Goal: Task Accomplishment & Management: Use online tool/utility

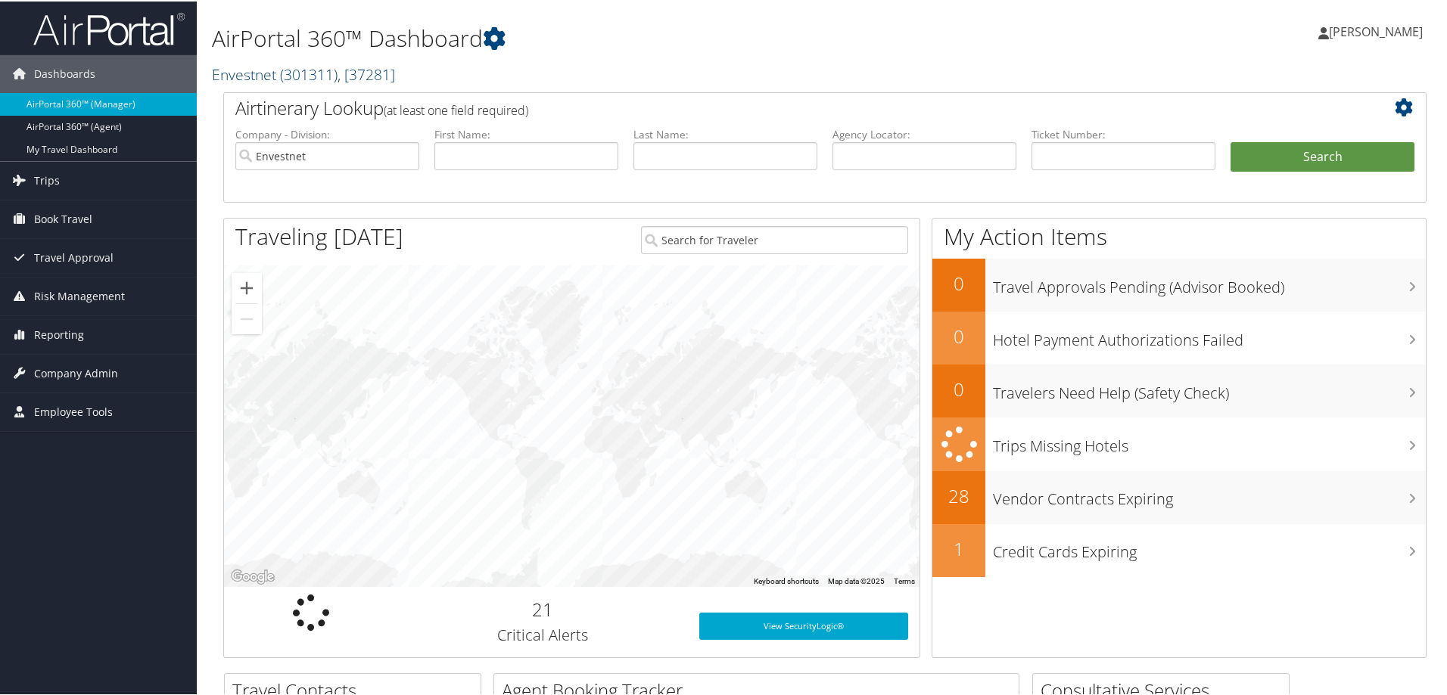
click at [288, 73] on span "( 301311 )" at bounding box center [309, 73] width 58 height 20
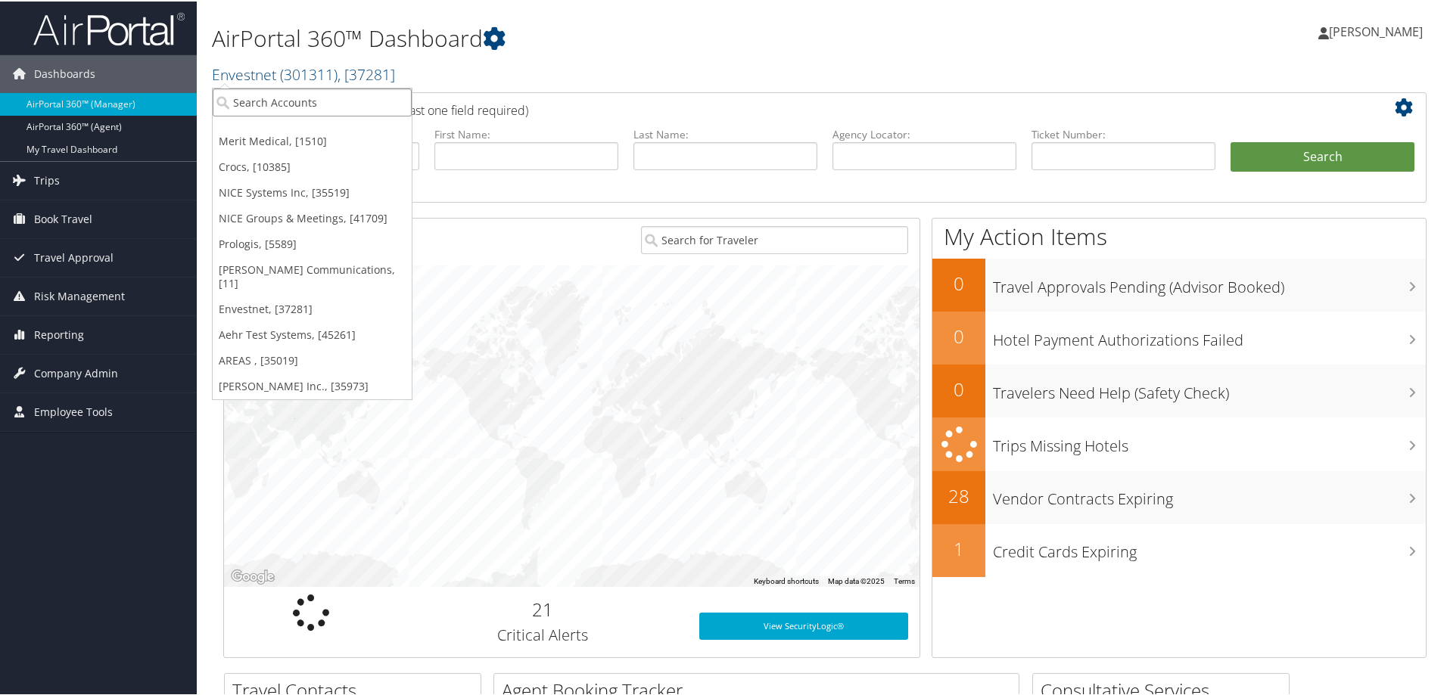
click at [259, 99] on input "search" at bounding box center [312, 101] width 199 height 28
type input "godaddy"
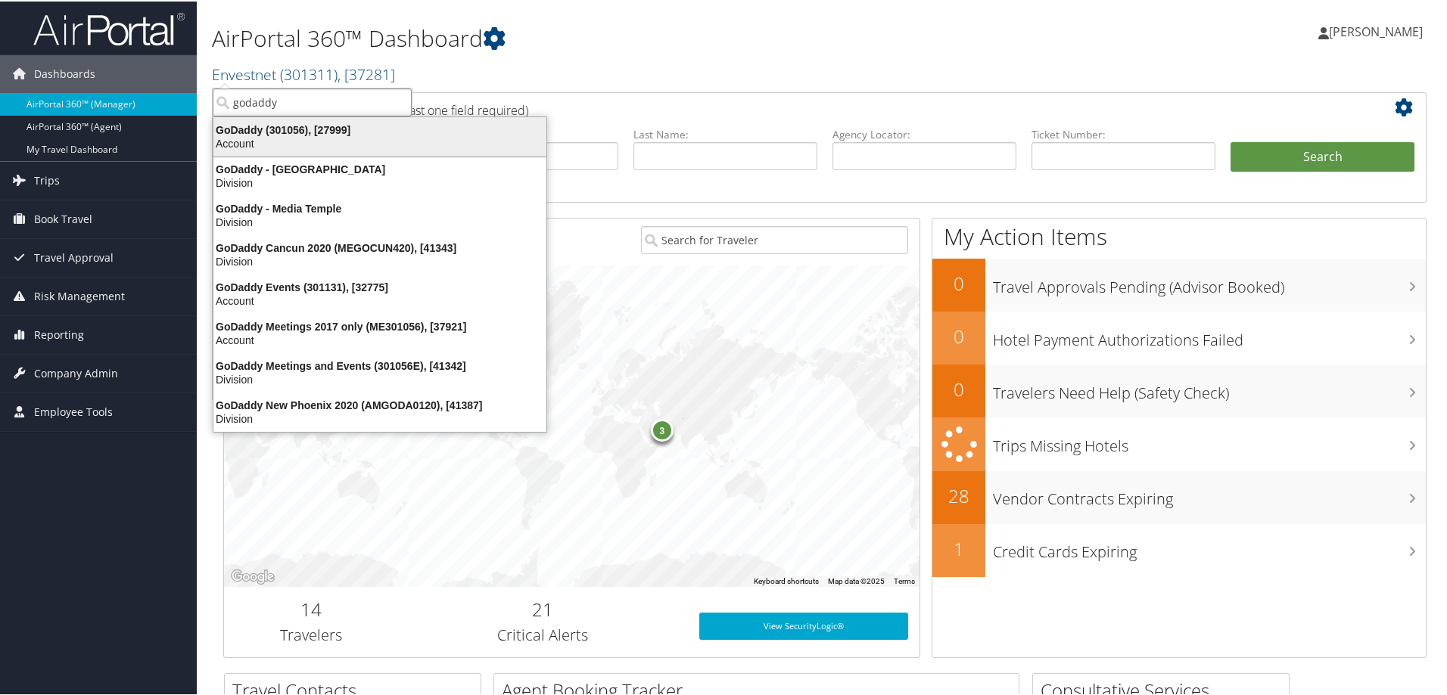
click at [257, 132] on div "GoDaddy (301056), [27999]" at bounding box center [379, 129] width 351 height 14
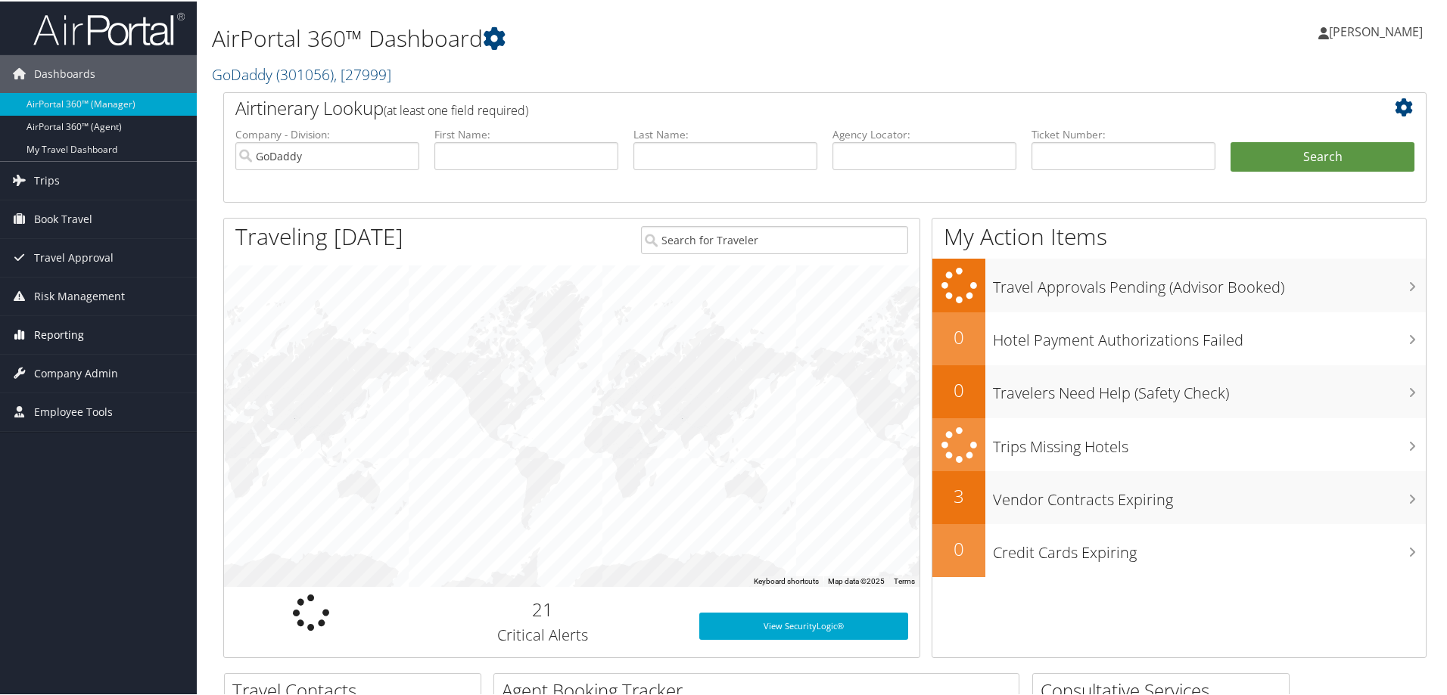
click at [82, 333] on span "Reporting" at bounding box center [59, 334] width 50 height 38
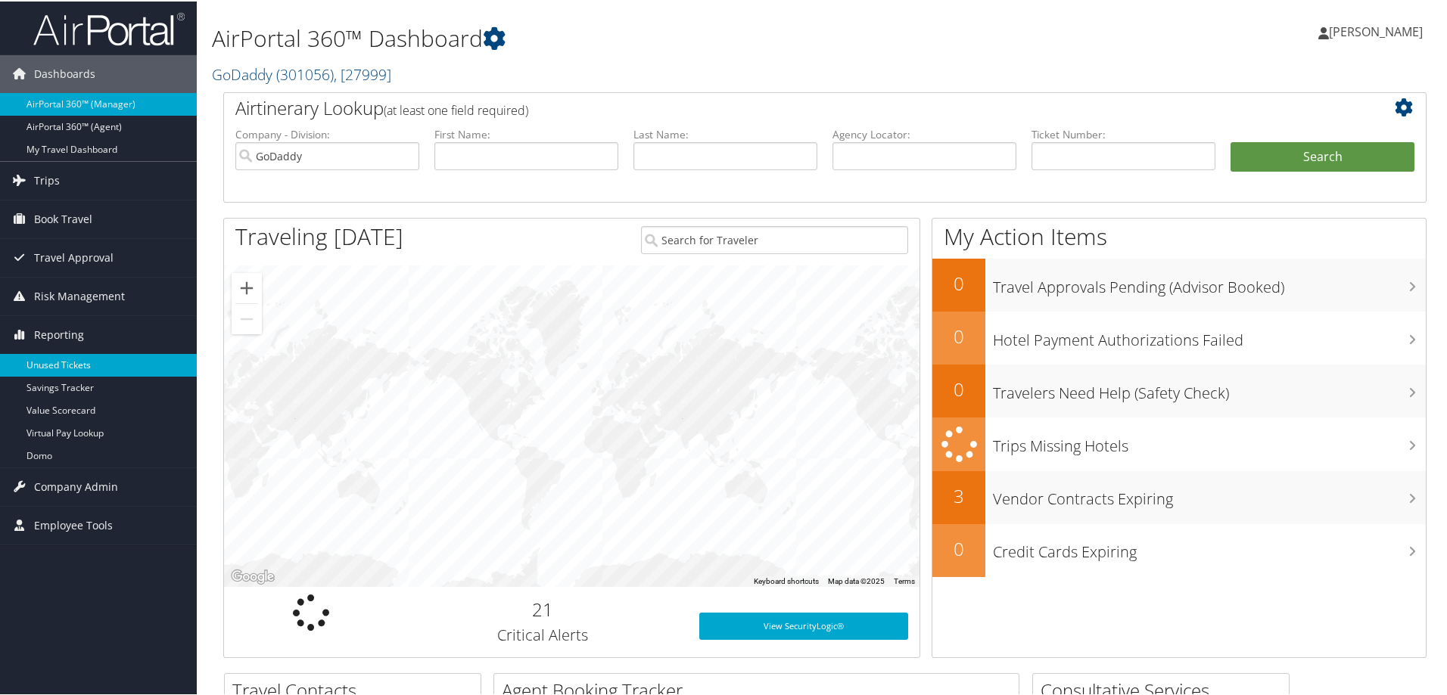
click at [76, 372] on link "Unused Tickets" at bounding box center [98, 364] width 197 height 23
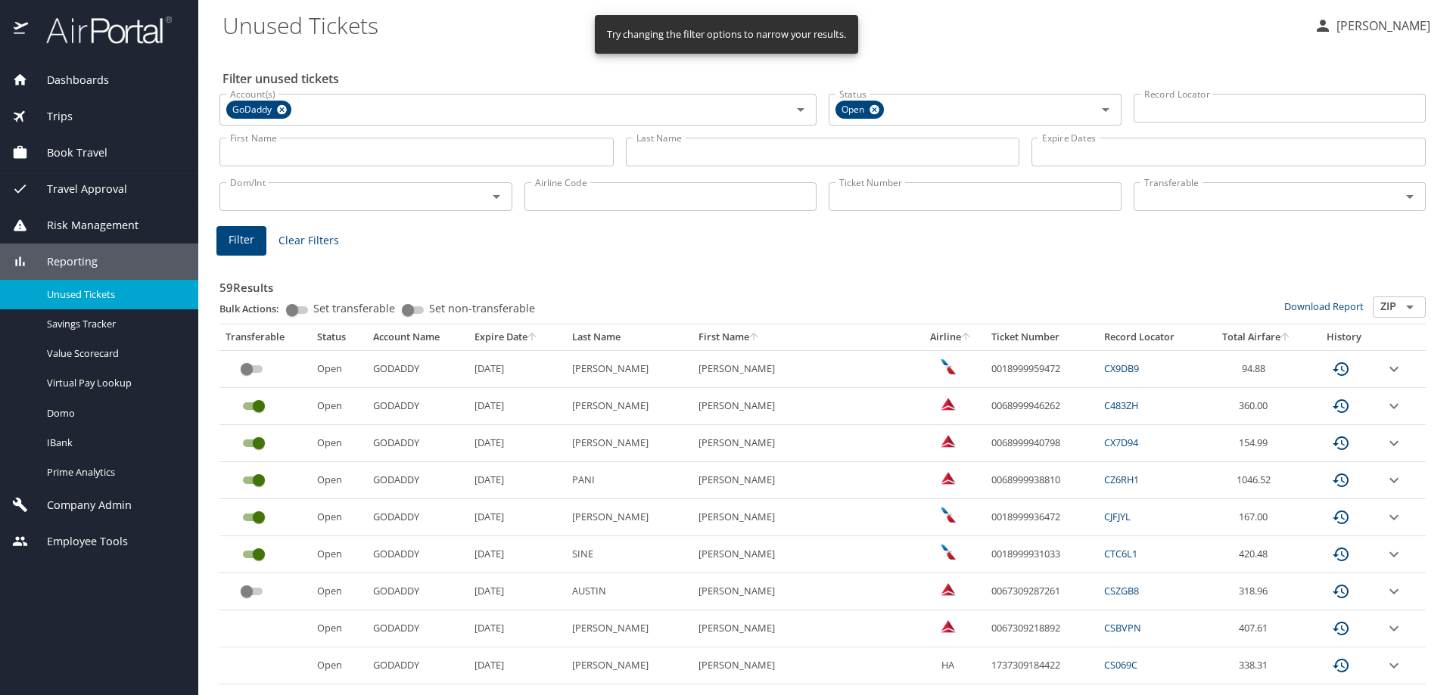
click at [686, 148] on input "Last Name" at bounding box center [823, 152] width 394 height 29
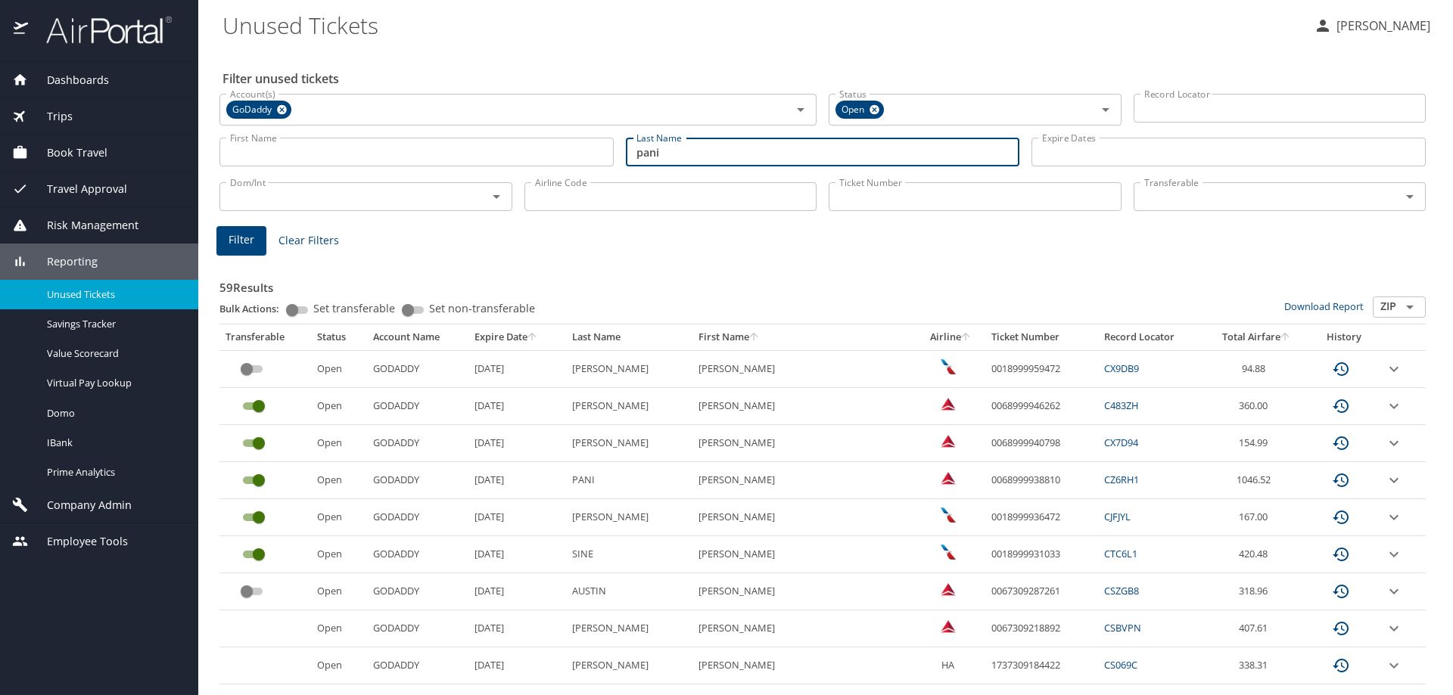
type input "pani"
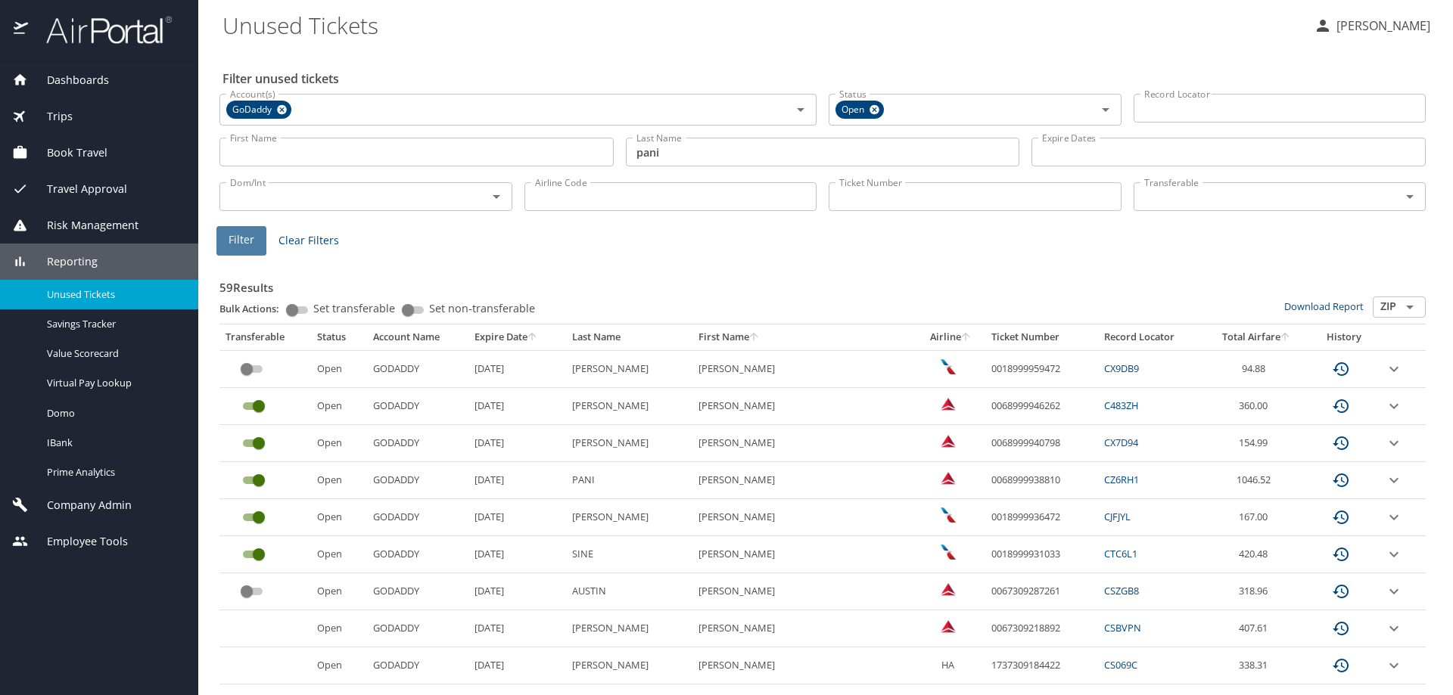
click at [245, 241] on span "Filter" at bounding box center [242, 240] width 26 height 19
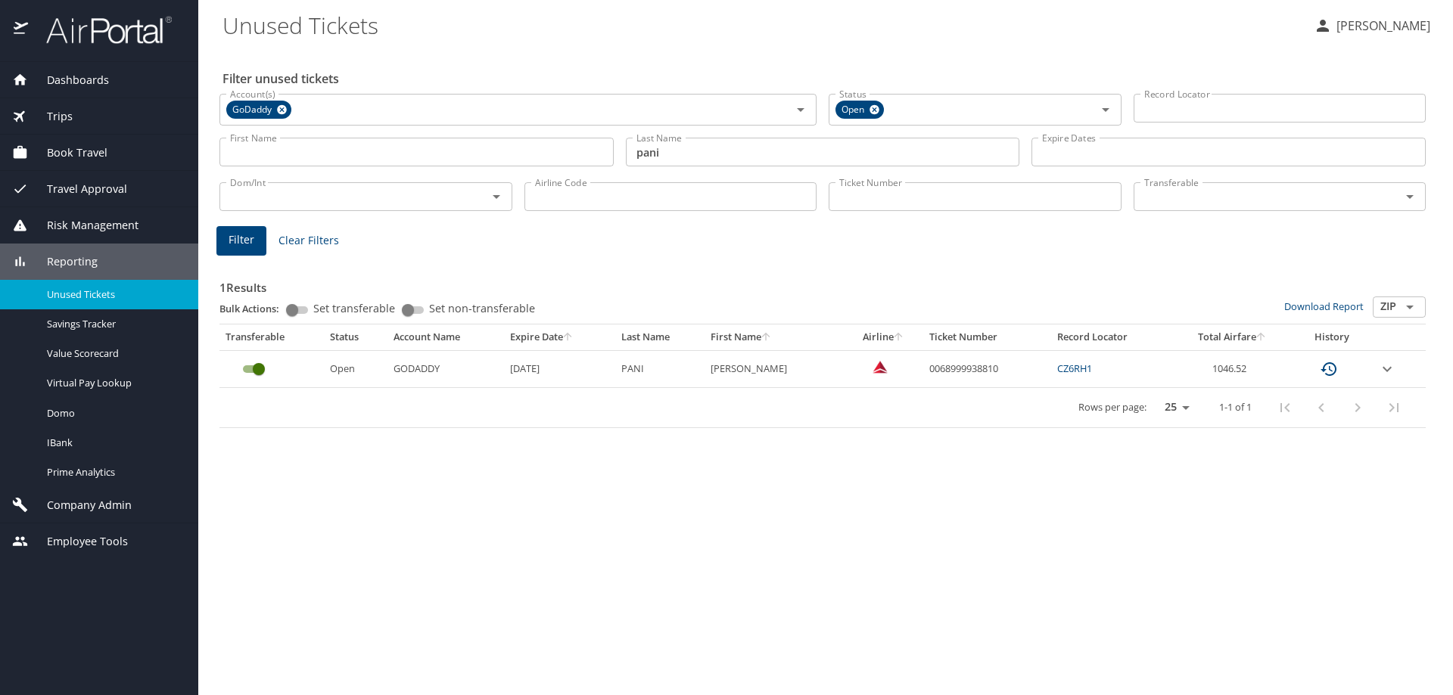
click at [1386, 365] on icon "expand row" at bounding box center [1387, 369] width 18 height 18
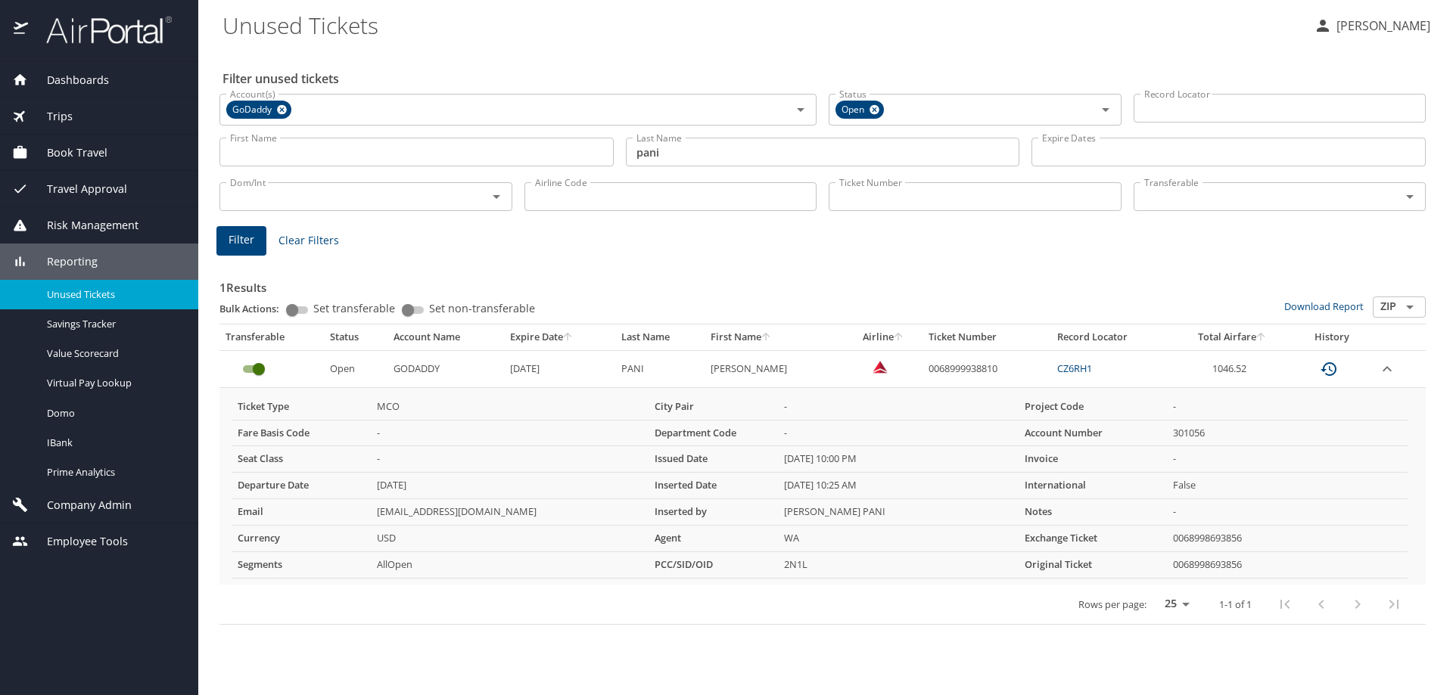
click at [87, 117] on div "Trips" at bounding box center [99, 116] width 174 height 17
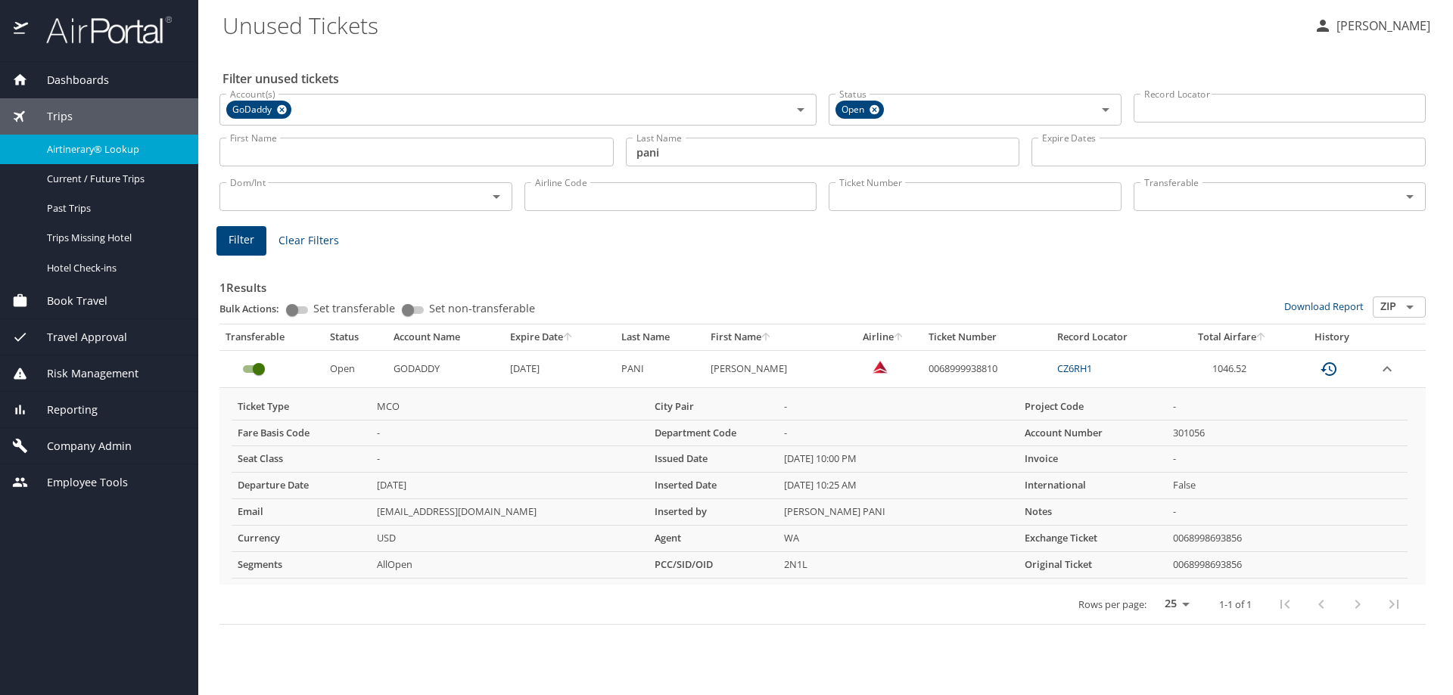
click at [103, 149] on span "Airtinerary® Lookup" at bounding box center [113, 149] width 133 height 14
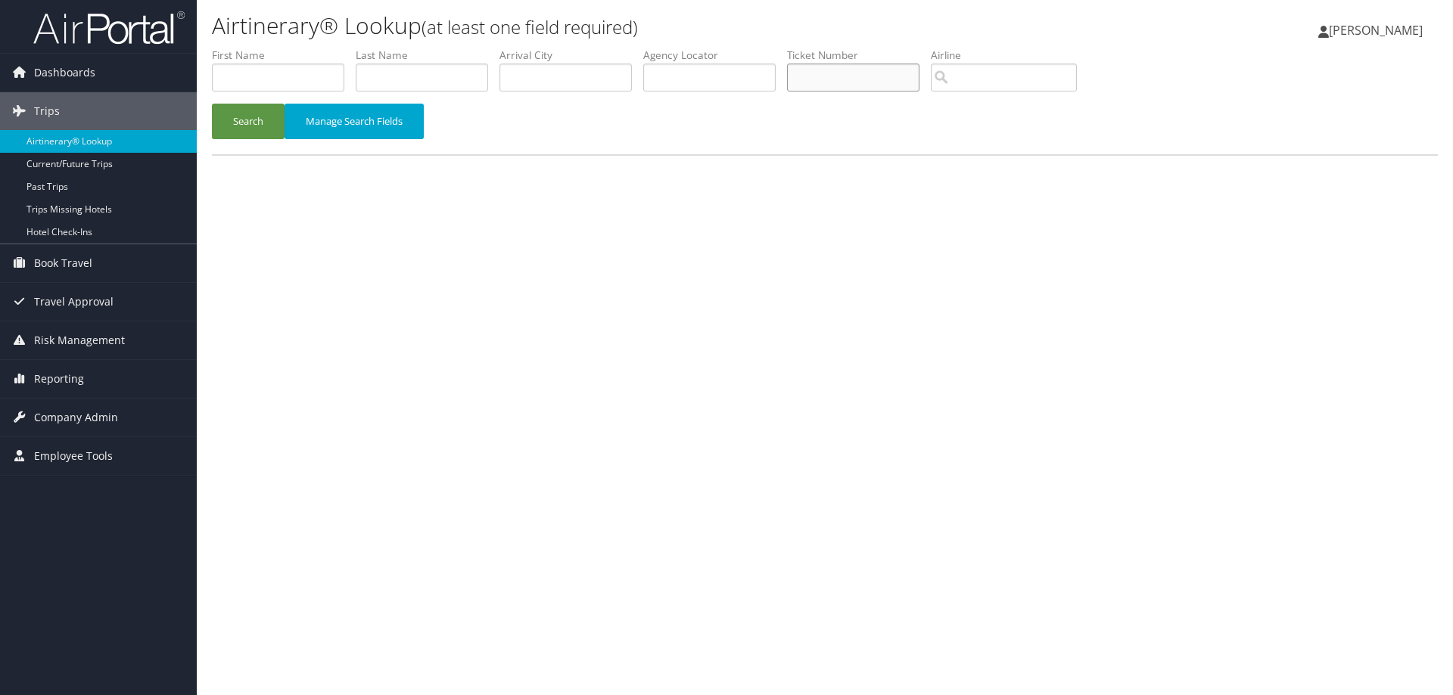
click at [886, 84] on input "text" at bounding box center [853, 78] width 132 height 28
type input "0068999938810"
click at [242, 117] on button "Search" at bounding box center [248, 122] width 73 height 36
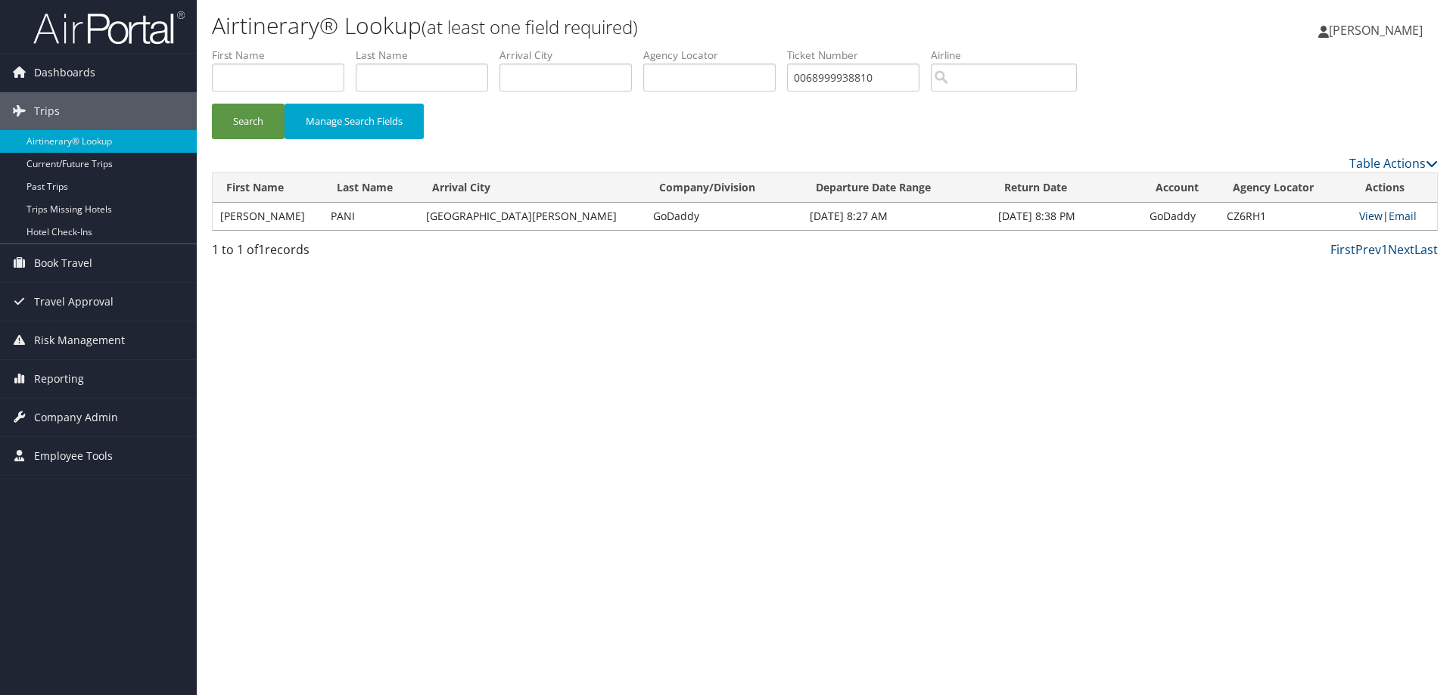
click at [1359, 210] on link "View" at bounding box center [1370, 216] width 23 height 14
click at [82, 30] on img at bounding box center [108, 28] width 151 height 36
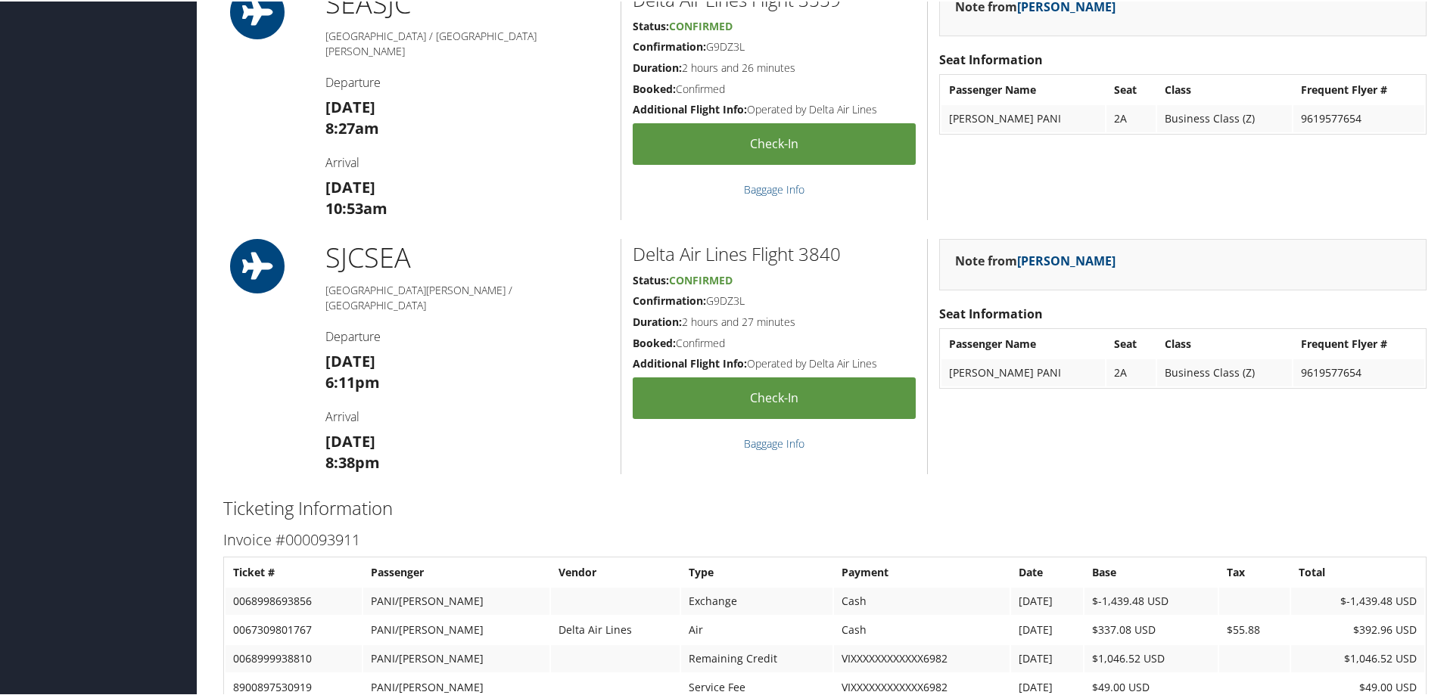
scroll to position [757, 0]
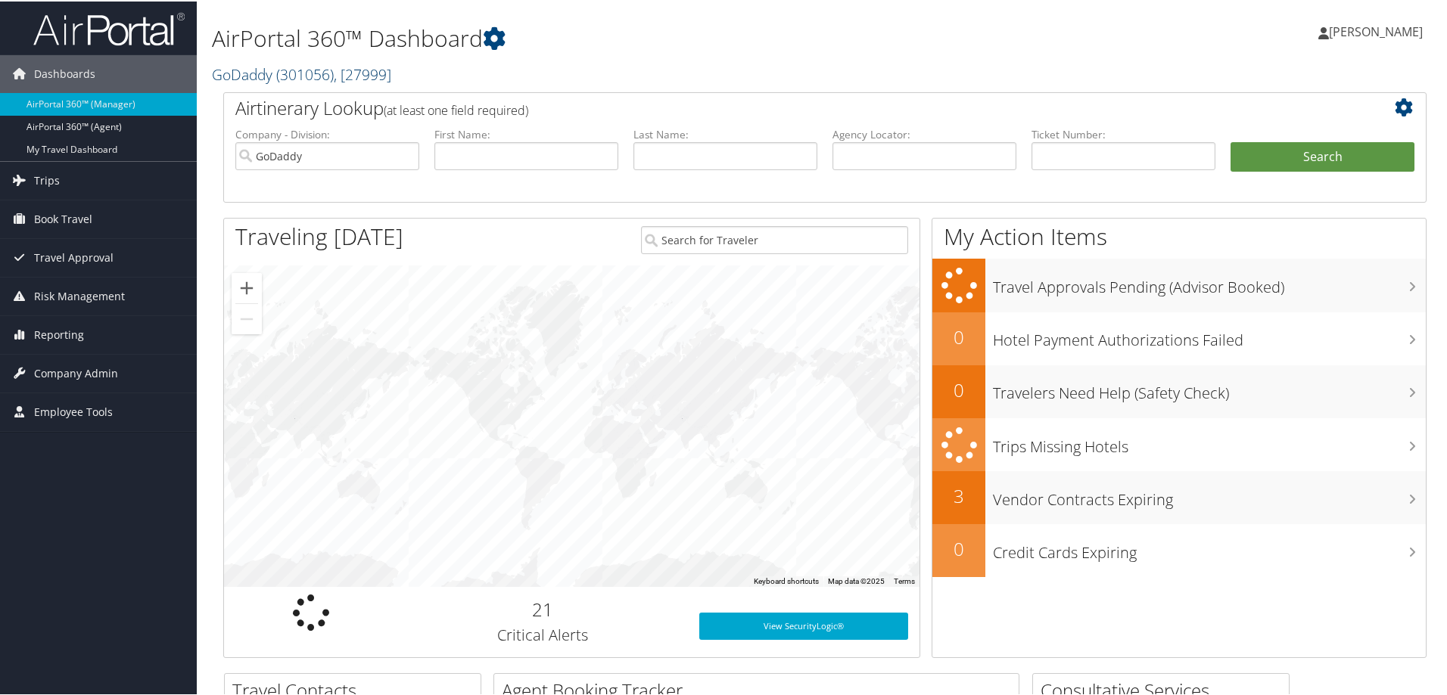
click at [281, 70] on span "( 301056 )" at bounding box center [305, 73] width 58 height 20
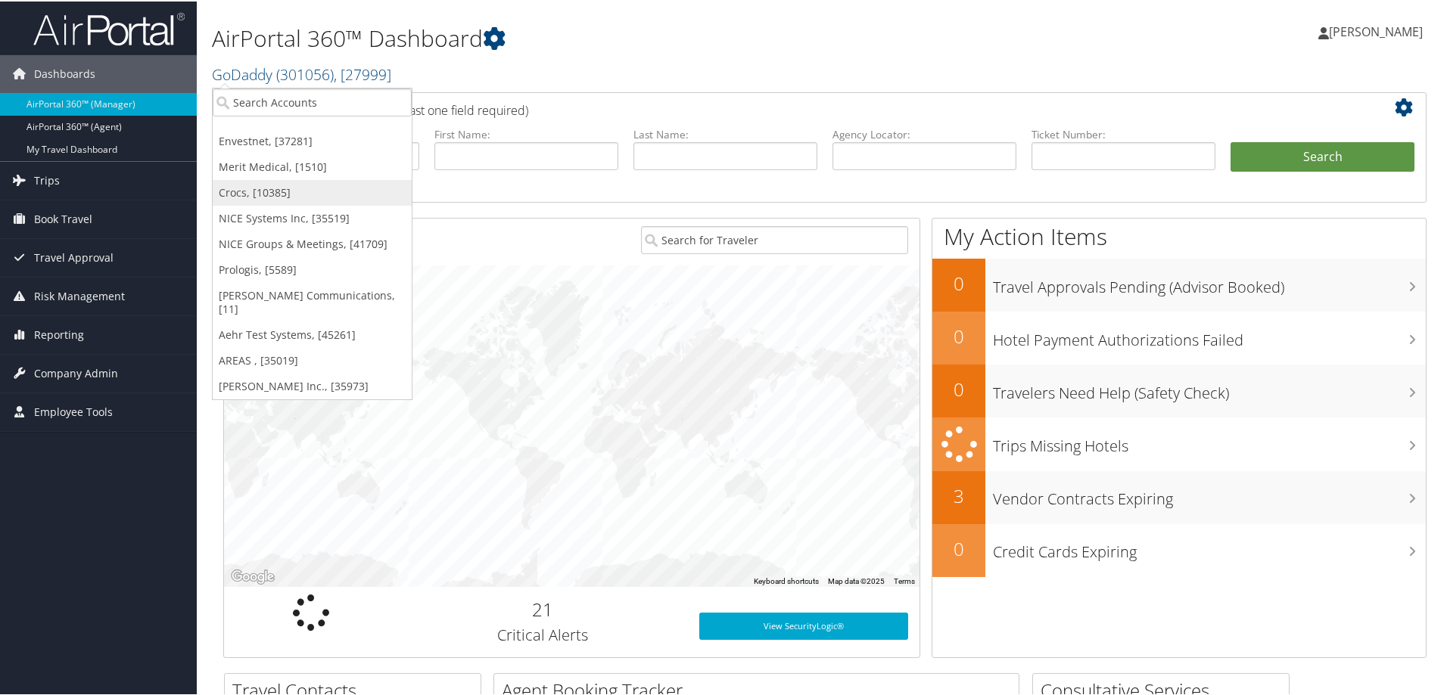
click at [244, 188] on link "Crocs, [10385]" at bounding box center [312, 192] width 199 height 26
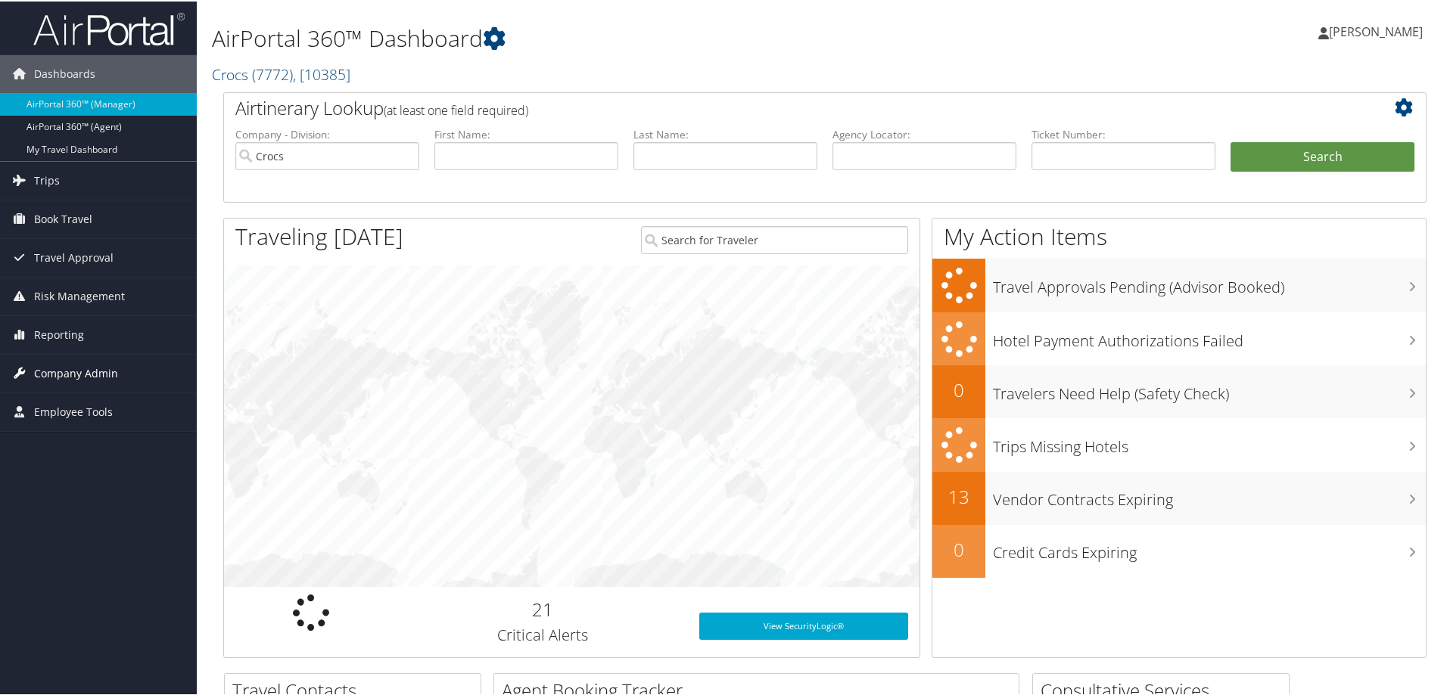
click at [106, 366] on span "Company Admin" at bounding box center [76, 372] width 84 height 38
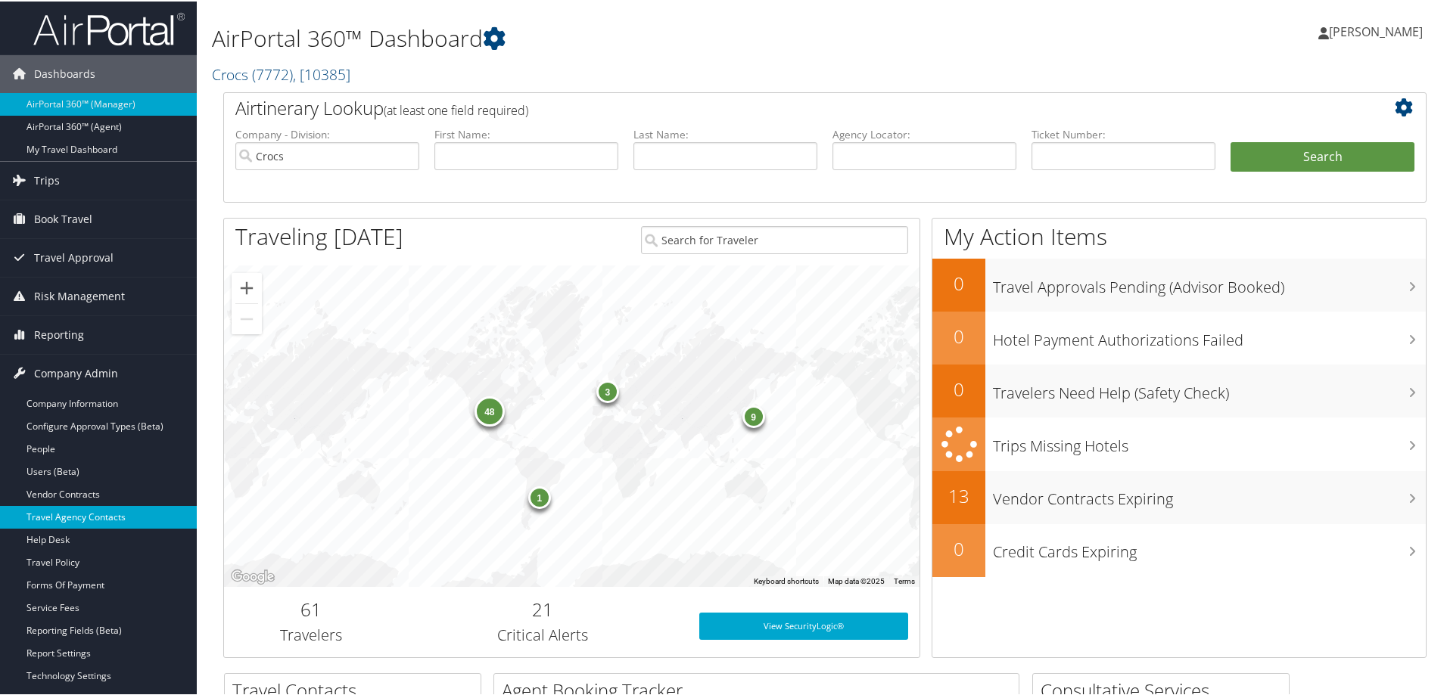
click at [77, 510] on link "Travel Agency Contacts" at bounding box center [98, 516] width 197 height 23
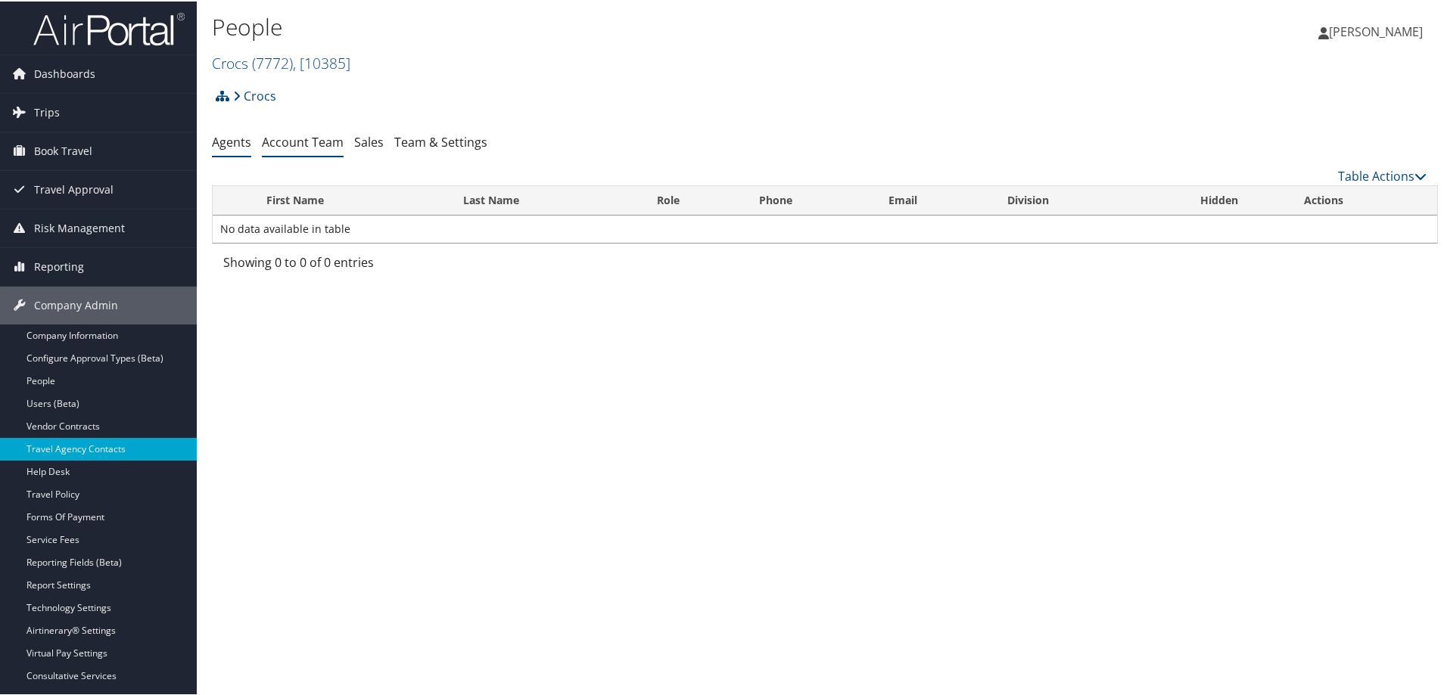
click at [297, 134] on link "Account Team" at bounding box center [303, 140] width 82 height 17
